Goal: Task Accomplishment & Management: Use online tool/utility

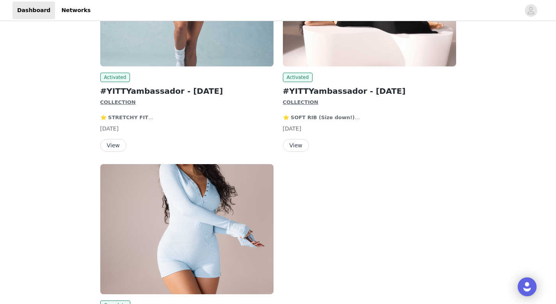
scroll to position [71, 0]
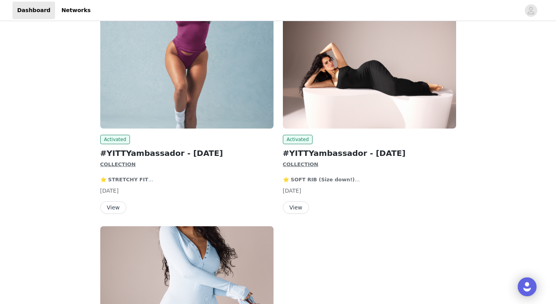
click at [294, 208] on button "View" at bounding box center [296, 207] width 26 height 12
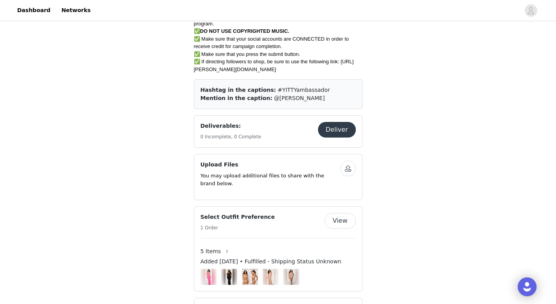
scroll to position [403, 0]
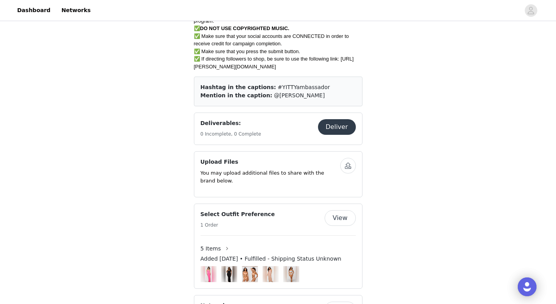
click at [337, 128] on button "Deliver" at bounding box center [337, 127] width 38 height 16
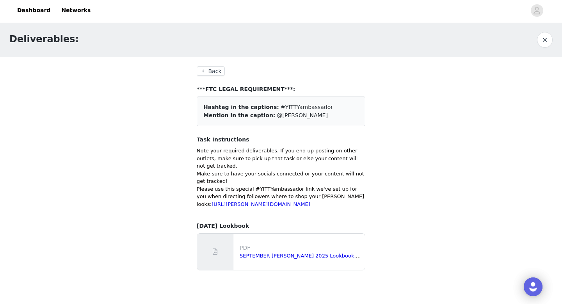
click at [211, 73] on button "Back" at bounding box center [211, 70] width 28 height 9
